Goal: Information Seeking & Learning: Check status

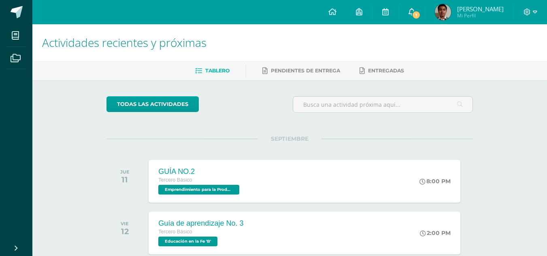
click at [420, 18] on link "1" at bounding box center [412, 12] width 26 height 24
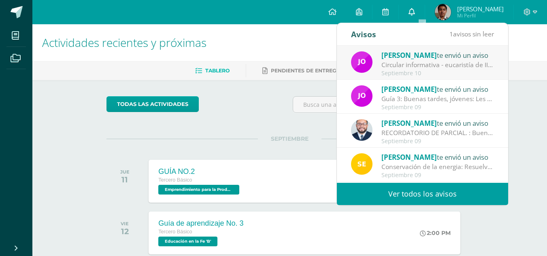
click at [416, 11] on link "0" at bounding box center [412, 12] width 26 height 24
click at [399, 187] on link "Ver todos los avisos" at bounding box center [422, 194] width 171 height 22
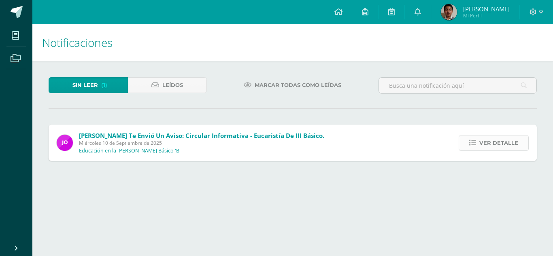
click at [481, 145] on span "Ver detalle" at bounding box center [498, 143] width 39 height 15
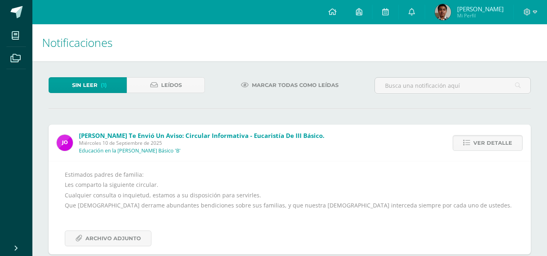
scroll to position [15, 0]
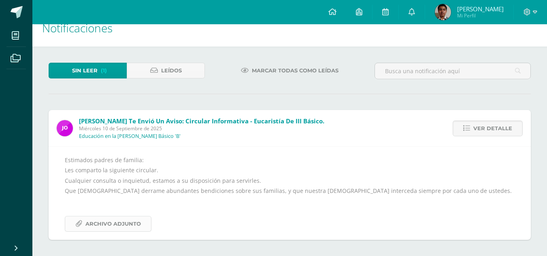
click at [124, 222] on span "Archivo Adjunto" at bounding box center [112, 224] width 55 height 15
